Goal: Task Accomplishment & Management: Manage account settings

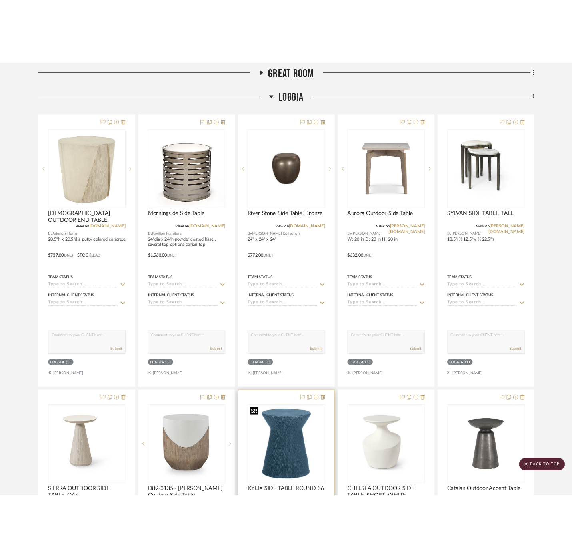
scroll to position [133, 0]
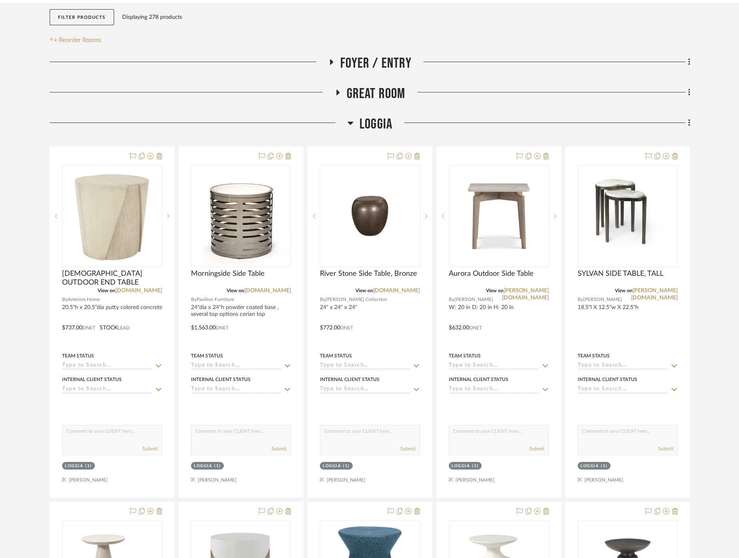
click at [375, 122] on span "Loggia" at bounding box center [375, 124] width 33 height 17
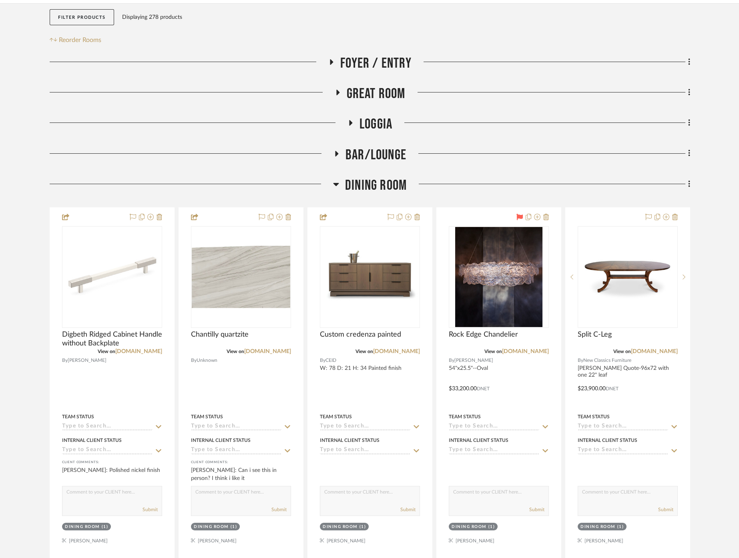
click at [384, 180] on span "Dining Room" at bounding box center [376, 185] width 62 height 17
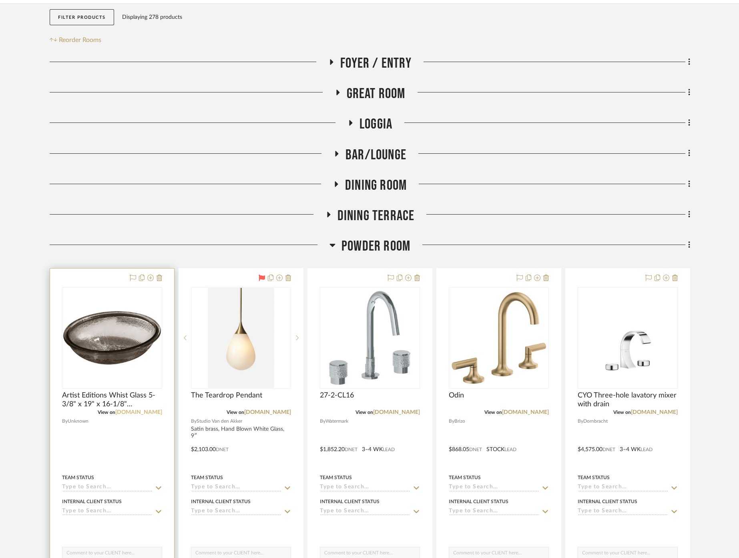
click at [152, 410] on link "[DOMAIN_NAME]" at bounding box center [138, 412] width 47 height 6
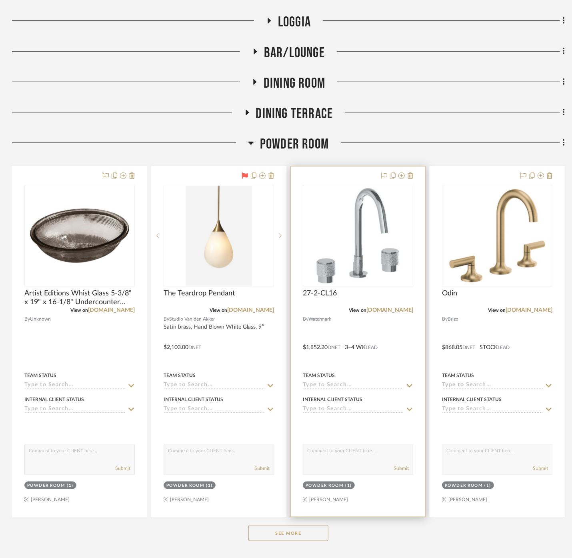
scroll to position [355, 0]
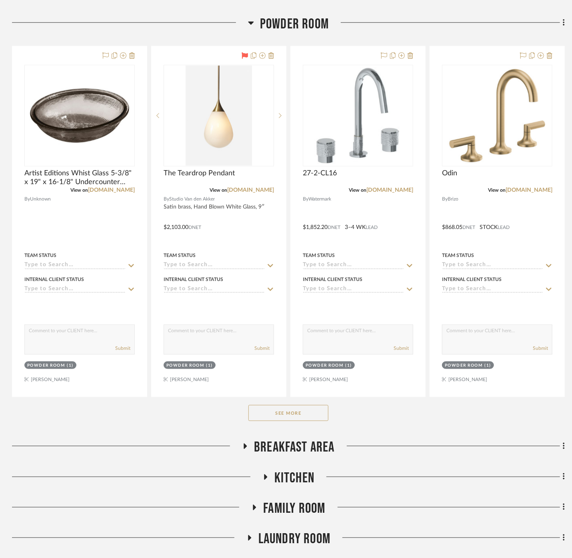
click at [287, 420] on div "See More" at bounding box center [288, 413] width 553 height 32
click at [283, 407] on button "See More" at bounding box center [288, 413] width 80 height 16
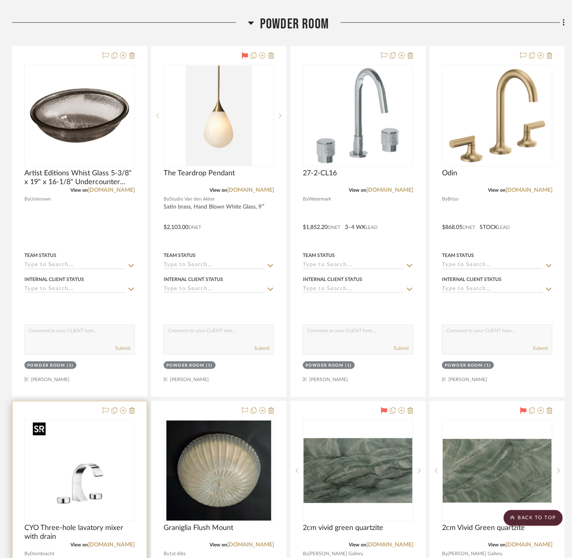
click at [0, 0] on img at bounding box center [0, 0] width 0 height 0
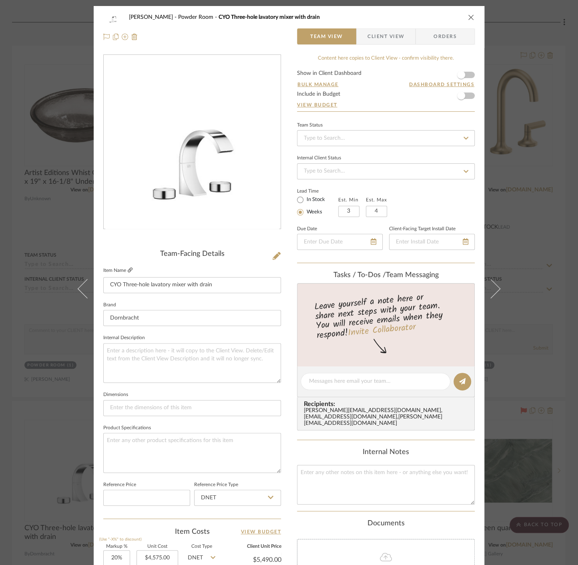
click at [128, 269] on icon at bounding box center [130, 269] width 5 height 5
click at [547, 204] on div "[PERSON_NAME] Powder Room CYO Three-hole lavatory mixer with drain Team View Cl…" at bounding box center [289, 282] width 578 height 565
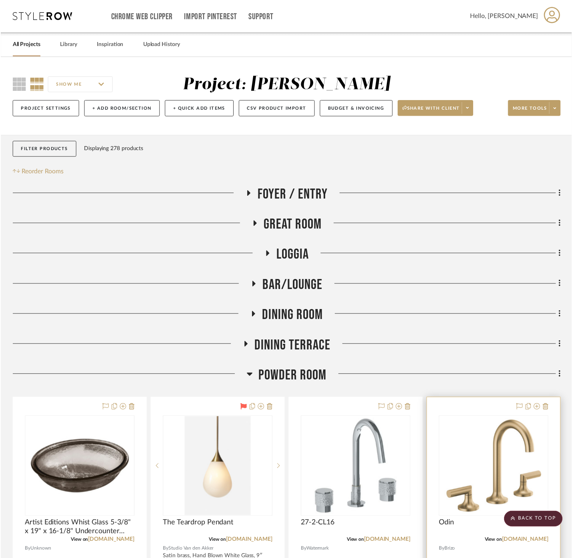
scroll to position [355, 0]
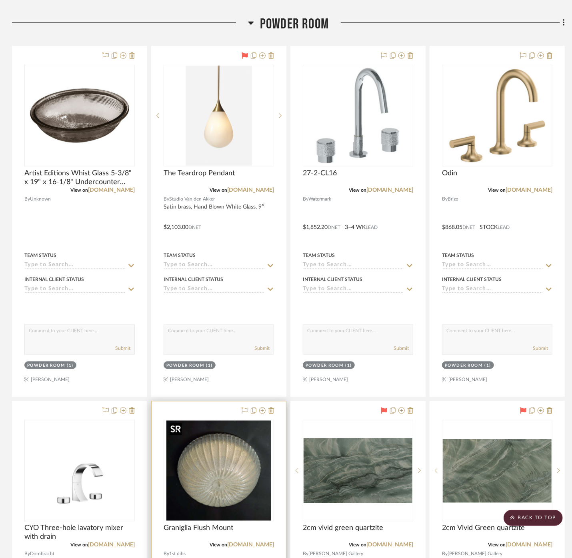
click at [232, 464] on img "0" at bounding box center [218, 471] width 105 height 100
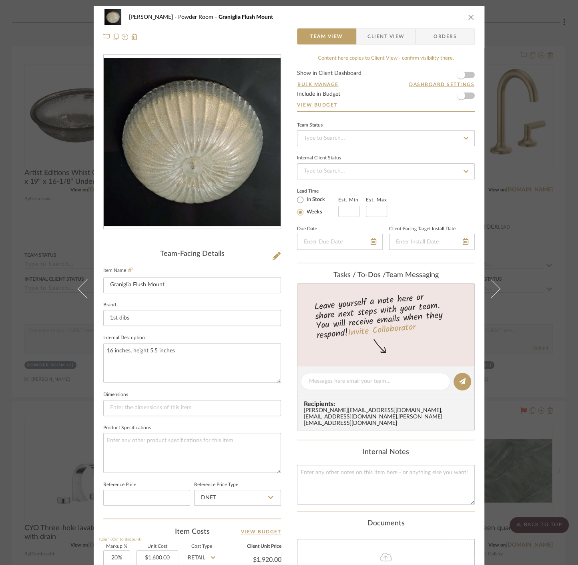
click at [183, 123] on img "0" at bounding box center [192, 142] width 177 height 168
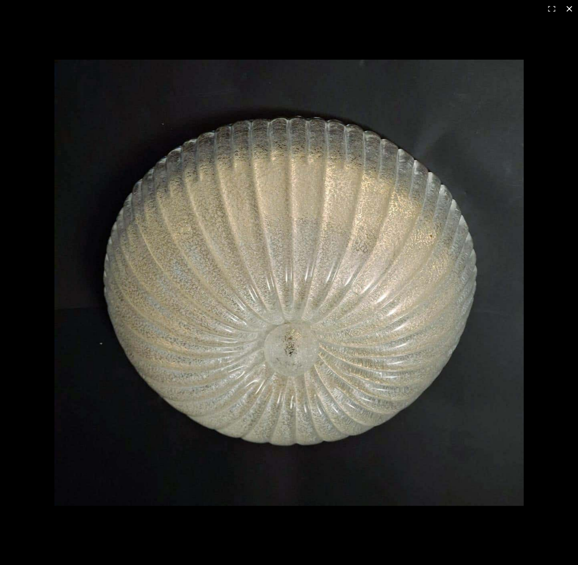
click at [456, 8] on div "1 / 1" at bounding box center [289, 9] width 578 height 18
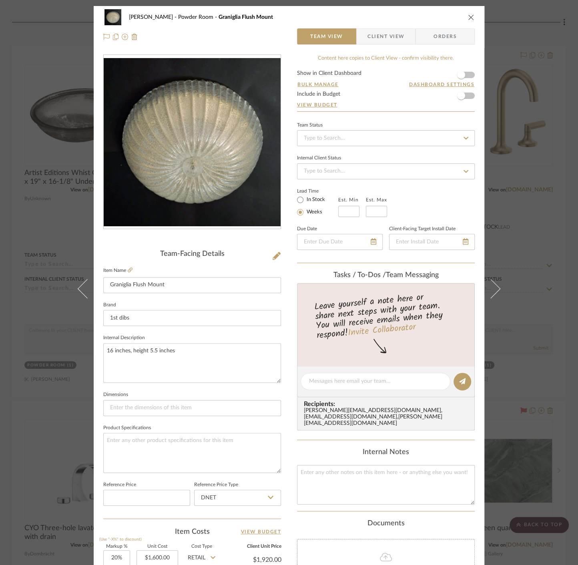
click at [14, 183] on div "[PERSON_NAME] Powder Room Graniglia Flush Mount Team View Client View Orders Te…" at bounding box center [289, 282] width 578 height 565
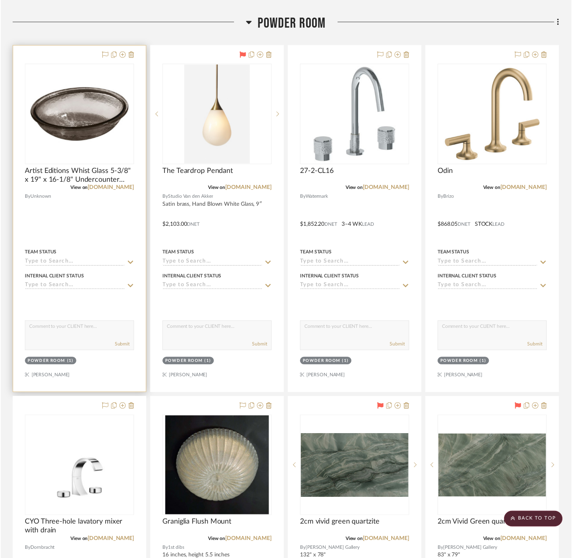
scroll to position [355, 0]
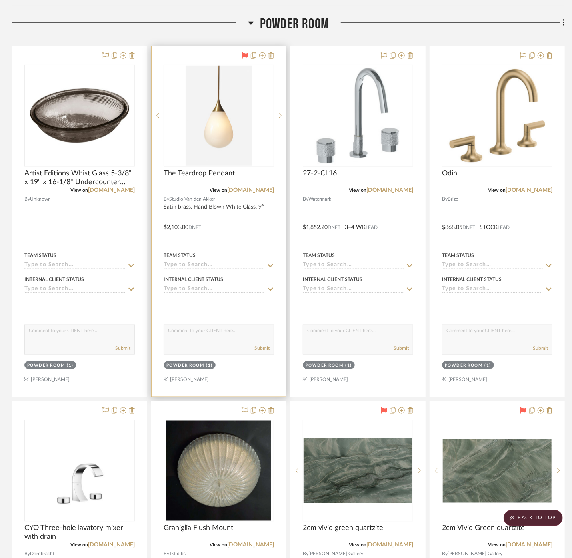
click at [222, 122] on img "0" at bounding box center [219, 116] width 66 height 100
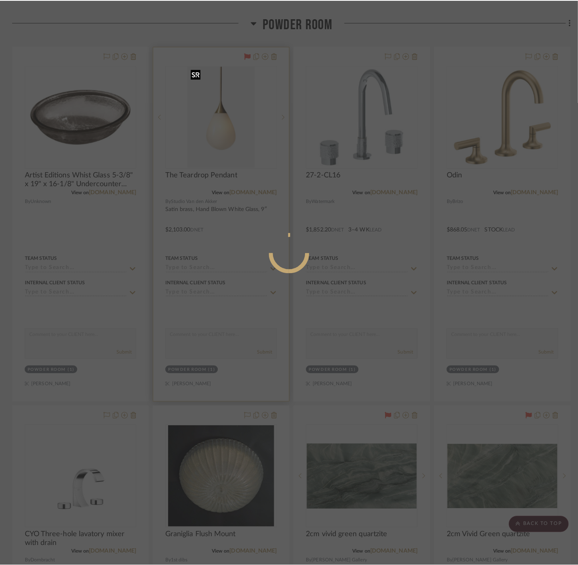
scroll to position [0, 0]
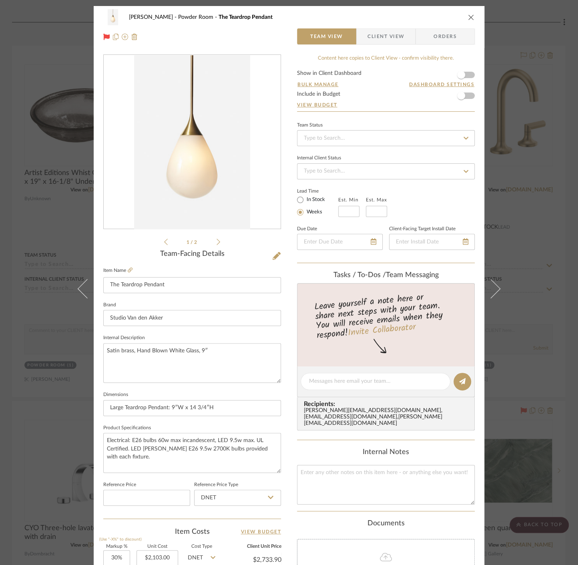
click at [169, 158] on div "0" at bounding box center [192, 142] width 177 height 174
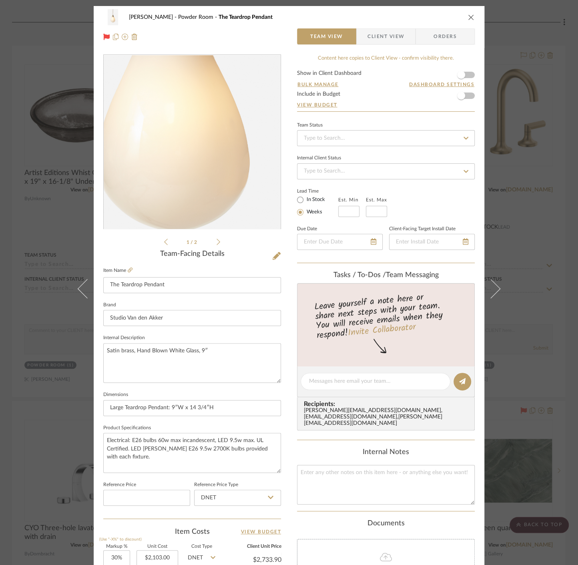
click at [195, 168] on img "0" at bounding box center [192, 142] width 116 height 174
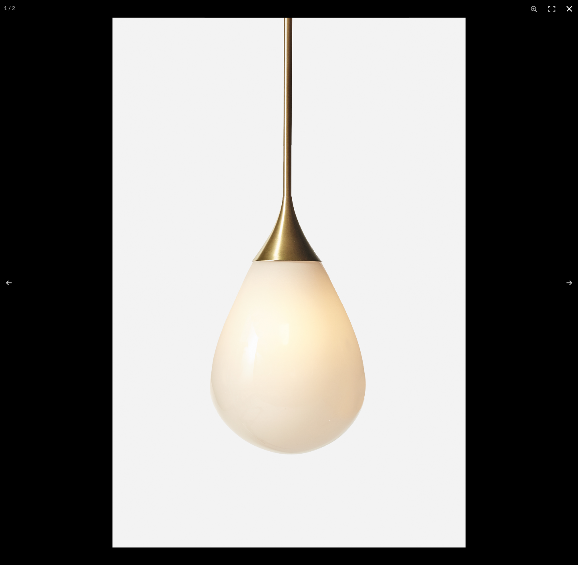
click at [523, 92] on div at bounding box center [401, 300] width 578 height 565
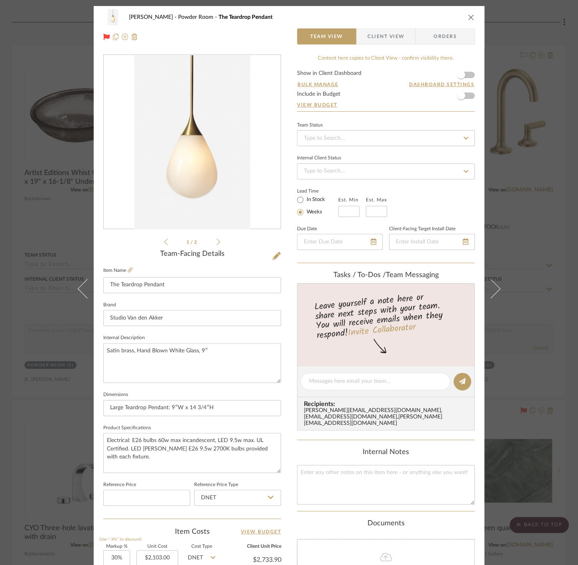
click at [556, 106] on div "[PERSON_NAME] Powder Room The Teardrop Pendant Team View Client View Orders 1 /…" at bounding box center [289, 282] width 578 height 565
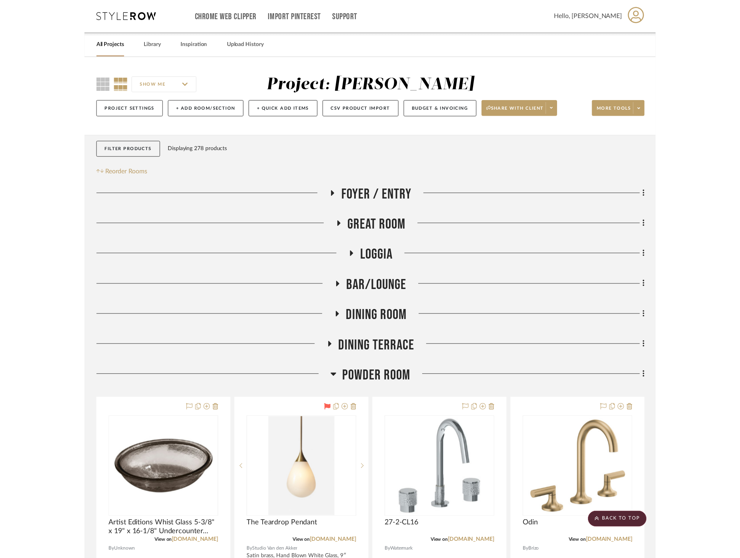
scroll to position [355, 0]
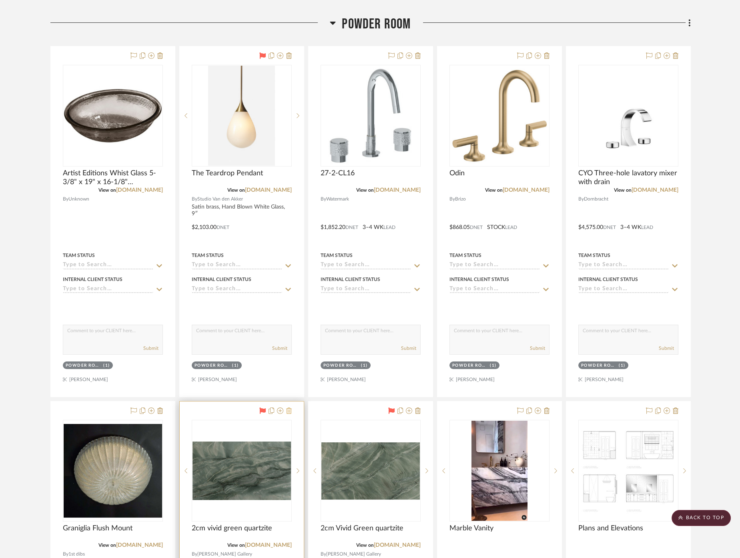
click at [287, 409] on icon at bounding box center [289, 410] width 6 height 6
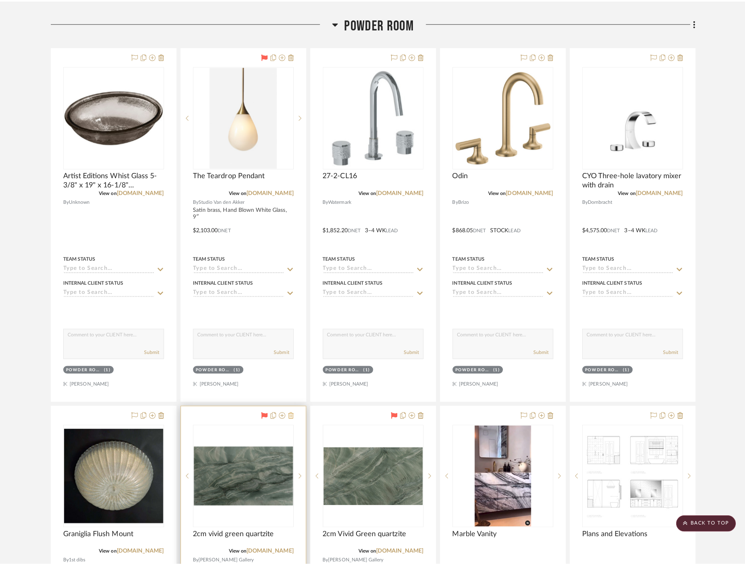
scroll to position [0, 0]
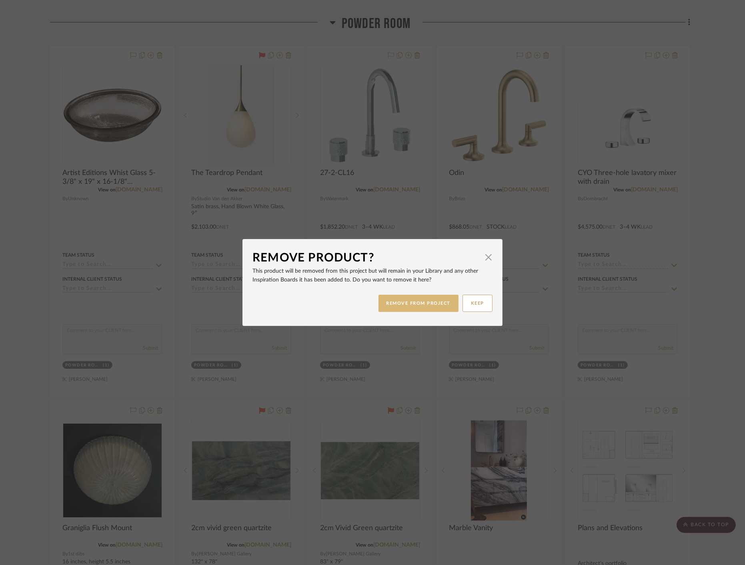
click at [409, 304] on button "REMOVE FROM PROJECT" at bounding box center [419, 303] width 80 height 17
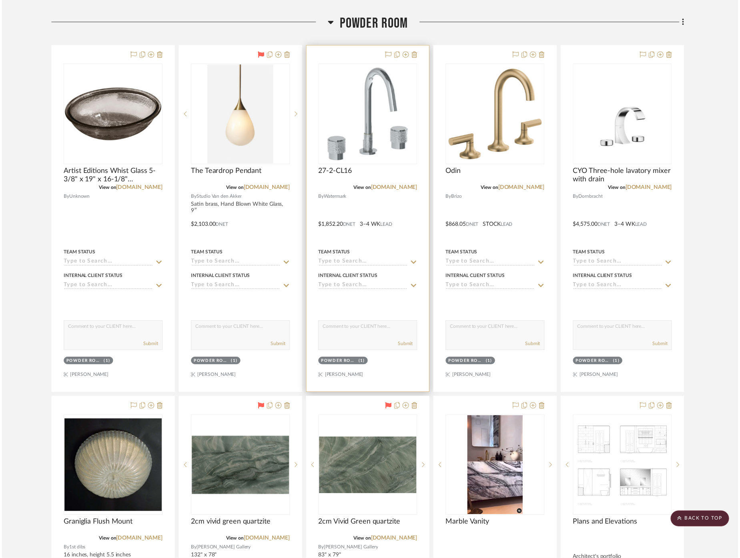
scroll to position [355, 0]
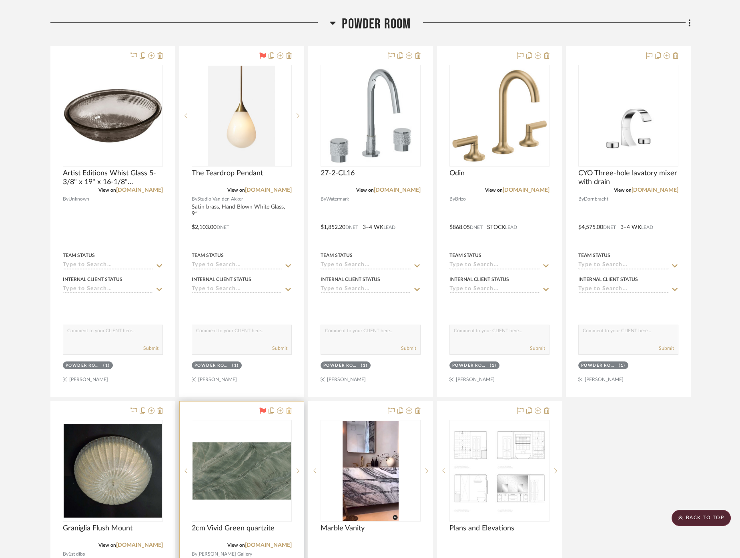
click at [291, 409] on icon at bounding box center [289, 410] width 6 height 6
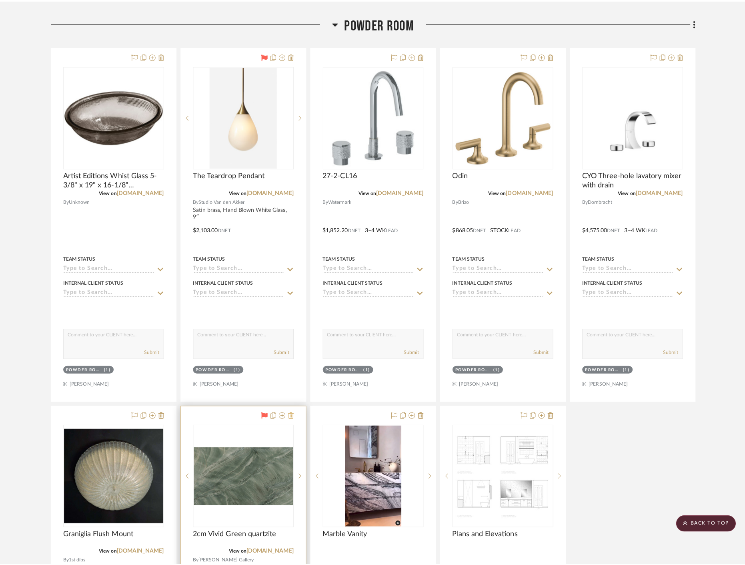
scroll to position [0, 0]
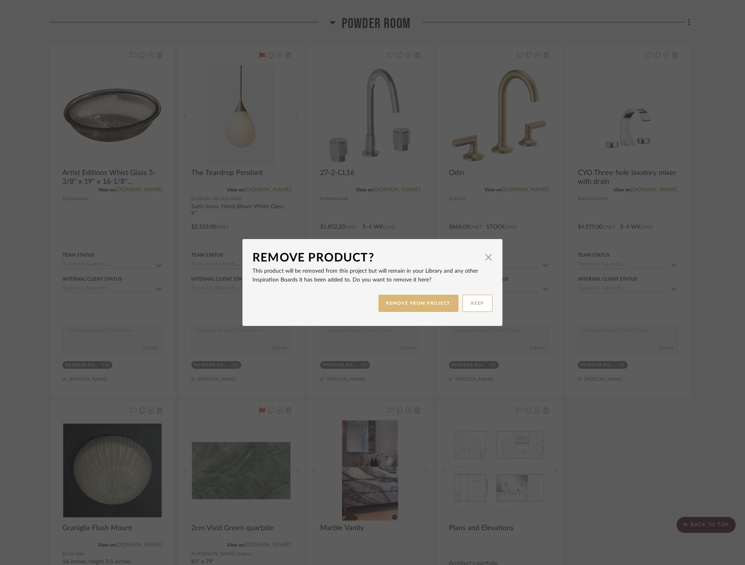
click at [398, 307] on button "REMOVE FROM PROJECT" at bounding box center [419, 303] width 80 height 17
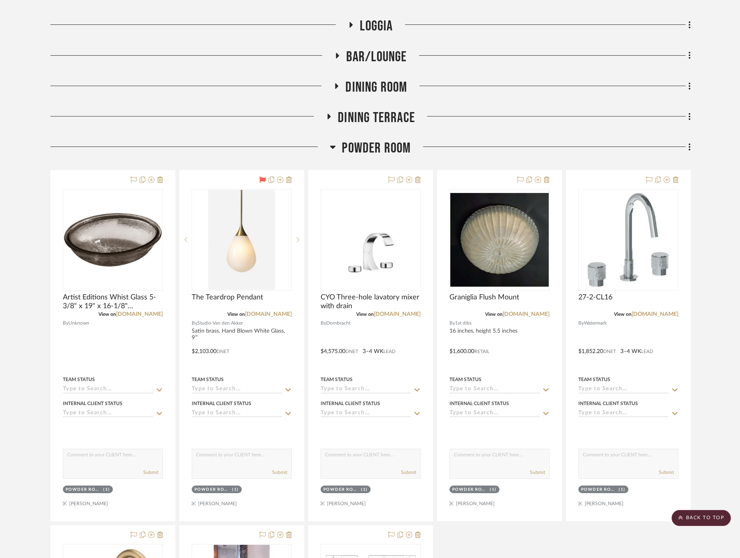
scroll to position [202, 0]
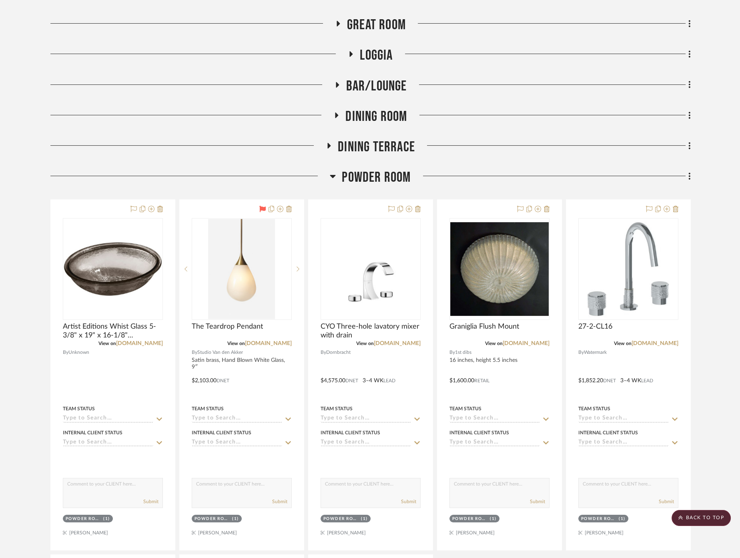
click at [373, 176] on span "Powder Room" at bounding box center [376, 177] width 69 height 17
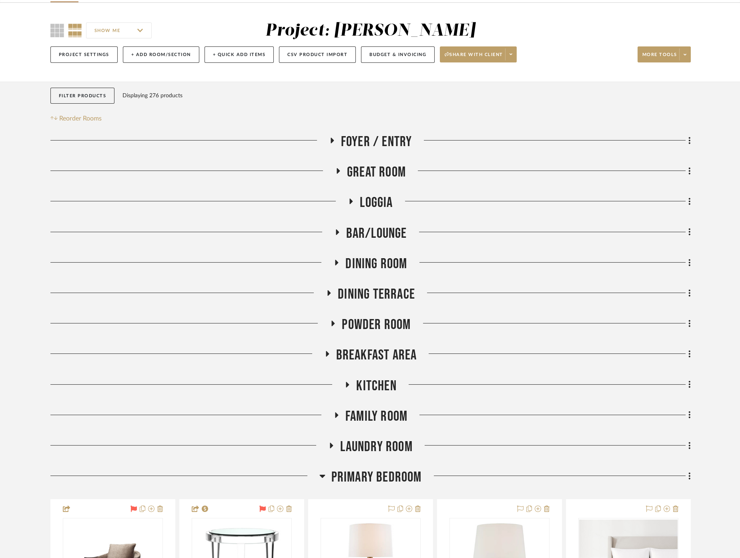
scroll to position [69, 0]
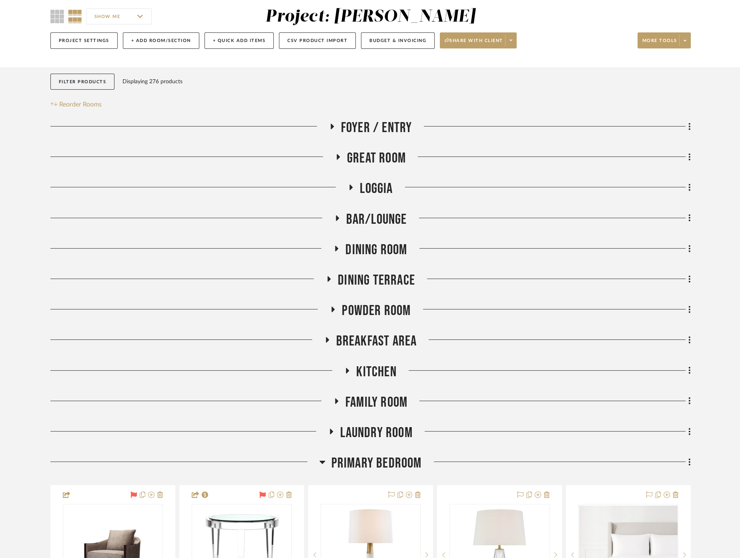
click at [370, 218] on span "Bar/Lounge" at bounding box center [376, 219] width 61 height 17
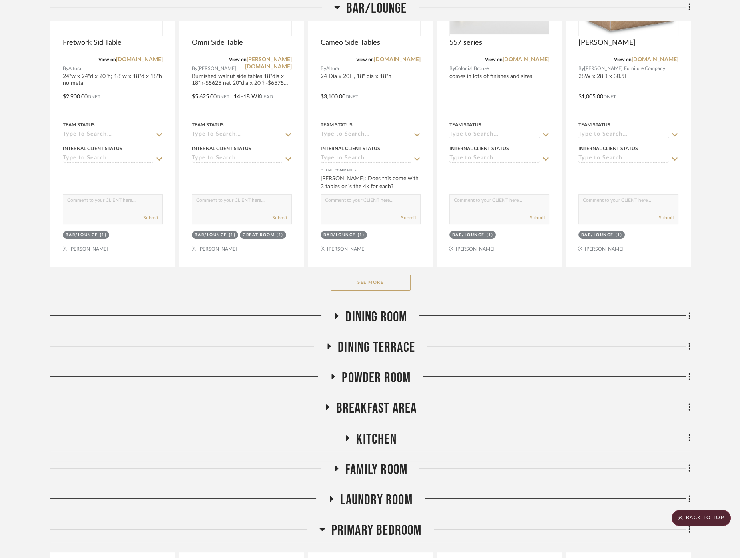
scroll to position [513, 0]
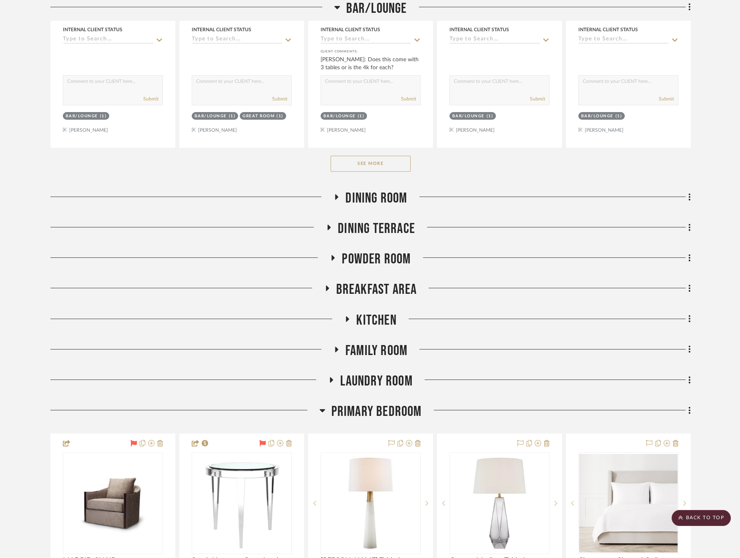
click at [353, 166] on button "See More" at bounding box center [371, 164] width 80 height 16
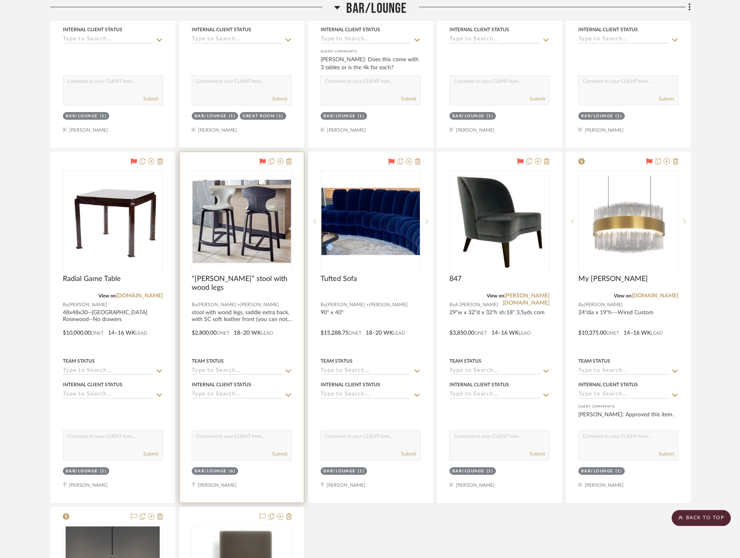
click at [268, 295] on div at bounding box center [242, 295] width 100 height 7
click at [269, 275] on span "“[PERSON_NAME]” stool with wood legs" at bounding box center [242, 284] width 100 height 18
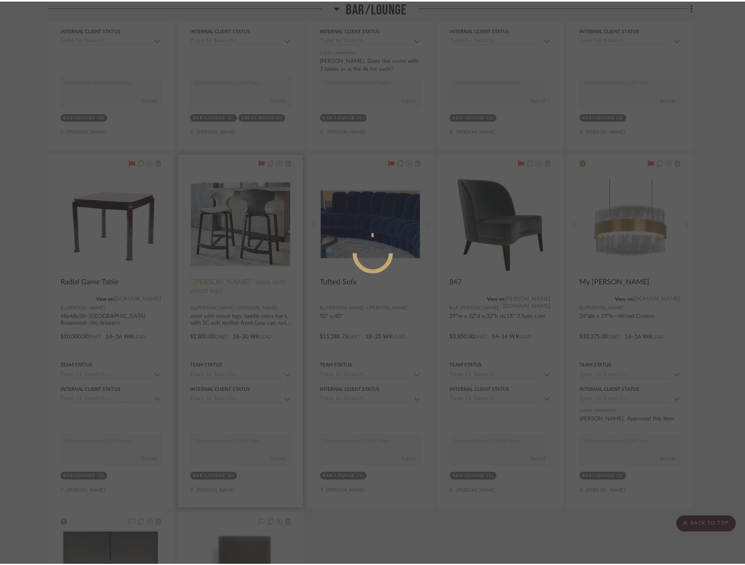
scroll to position [0, 0]
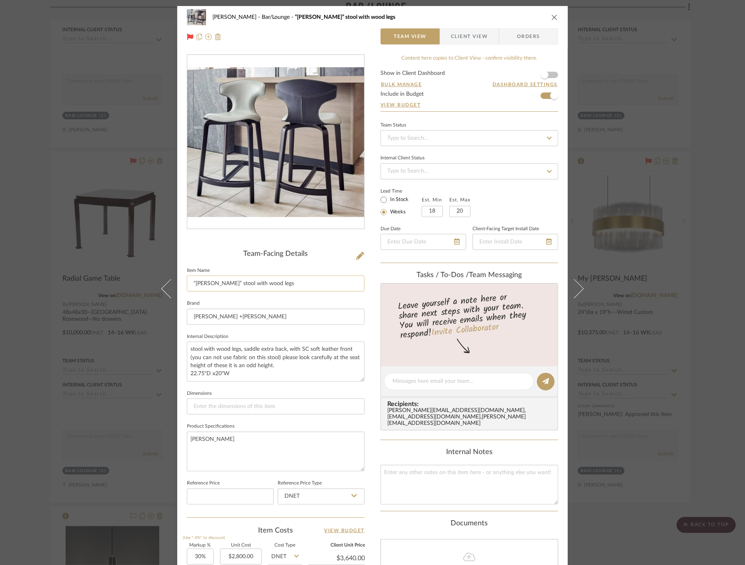
click at [263, 279] on input "“[PERSON_NAME]” stool with wood legs" at bounding box center [276, 283] width 178 height 16
click at [261, 278] on input "“[PERSON_NAME]” stool with wood legs" at bounding box center [276, 283] width 178 height 16
click at [261, 277] on input "“[PERSON_NAME]” stool with wood legs" at bounding box center [276, 283] width 178 height 16
click at [261, 278] on input "“[PERSON_NAME]” stool with wood legs" at bounding box center [276, 283] width 178 height 16
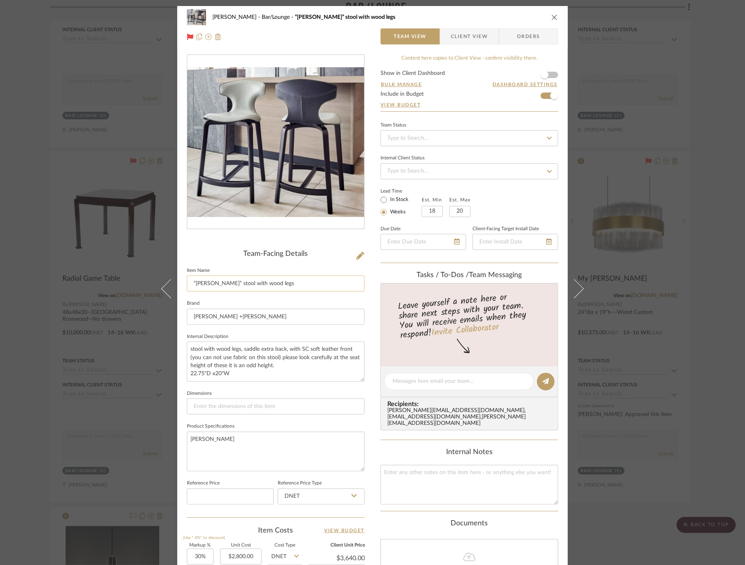
click at [261, 278] on input "“[PERSON_NAME]” stool with wood legs" at bounding box center [276, 283] width 178 height 16
click at [279, 284] on input "legs“[PERSON_NAME]” stool with wood" at bounding box center [276, 283] width 178 height 16
type input "legs“[PERSON_NAME]” stool with wood"
click at [122, 101] on div "[PERSON_NAME] Bar/Lounge “[PERSON_NAME]” stool with wood legs Team View Client …" at bounding box center [372, 282] width 745 height 565
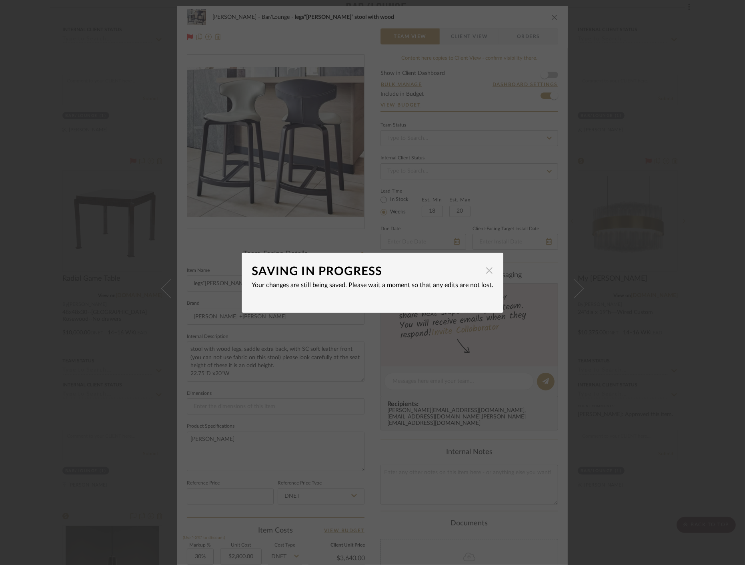
click at [489, 271] on span "button" at bounding box center [489, 271] width 16 height 16
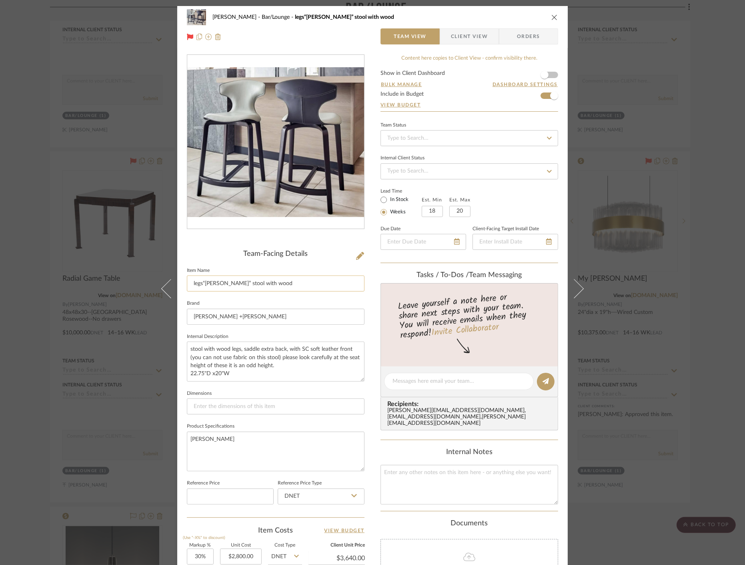
drag, startPoint x: 200, startPoint y: 282, endPoint x: 184, endPoint y: 283, distance: 16.4
click at [187, 283] on input "legs“[PERSON_NAME]” stool with wood" at bounding box center [276, 283] width 178 height 16
click at [242, 282] on input "“[PERSON_NAME]” stool with wood" at bounding box center [276, 283] width 178 height 16
click at [265, 283] on input "“[PERSON_NAME]” stool with wood" at bounding box center [276, 283] width 178 height 16
drag, startPoint x: 275, startPoint y: 283, endPoint x: 184, endPoint y: 283, distance: 91.2
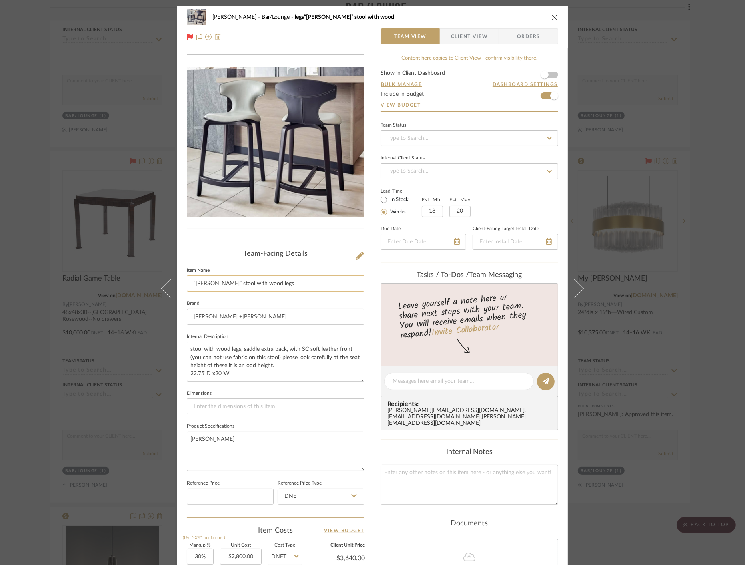
click at [187, 283] on input "“[PERSON_NAME]” stool with wood legs" at bounding box center [276, 283] width 178 height 16
type input "“[PERSON_NAME]” stool with wood legs"
